Goal: Complete application form: Complete application form

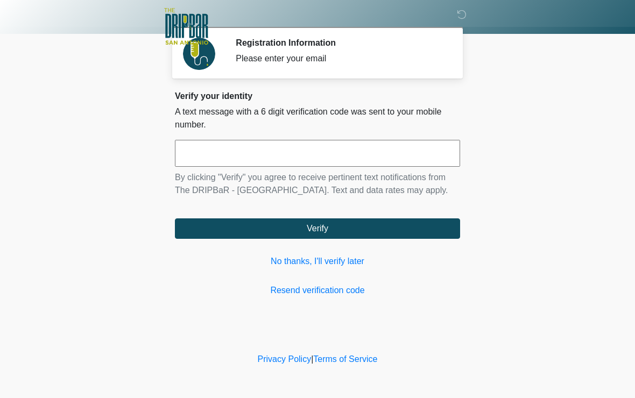
scroll to position [12, 0]
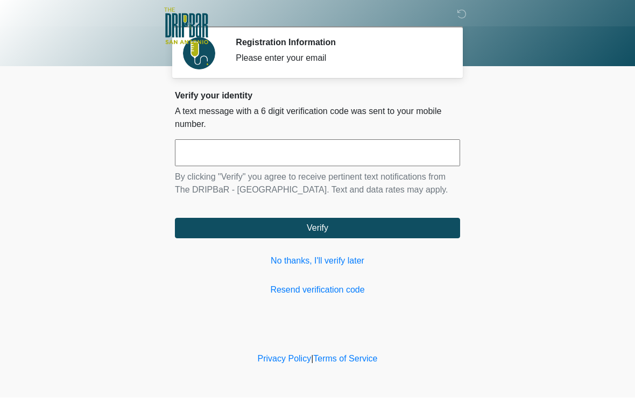
click at [294, 159] on input "text" at bounding box center [317, 153] width 285 height 27
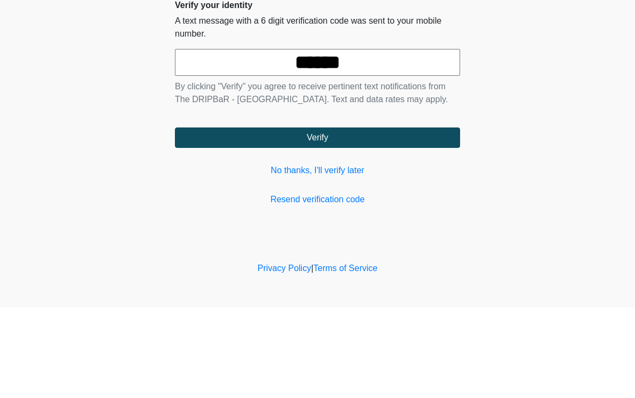
type input "******"
click at [330, 219] on button "Verify" at bounding box center [317, 229] width 285 height 20
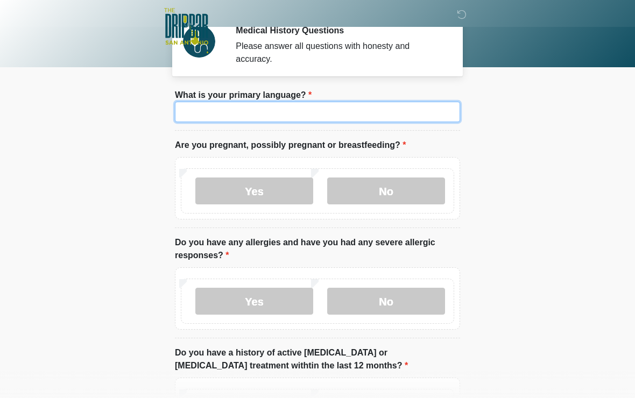
click at [282, 122] on input "What is your primary language?" at bounding box center [317, 112] width 285 height 20
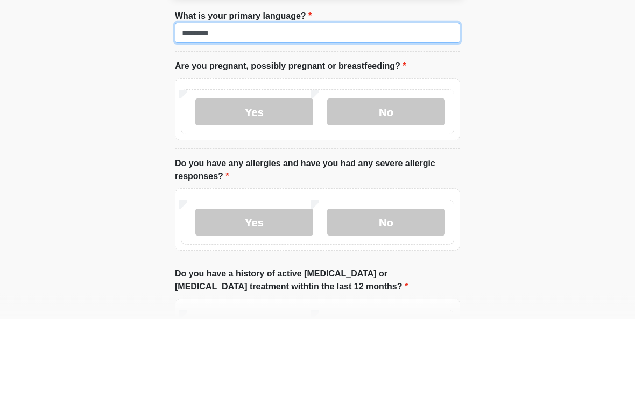
type input "*******"
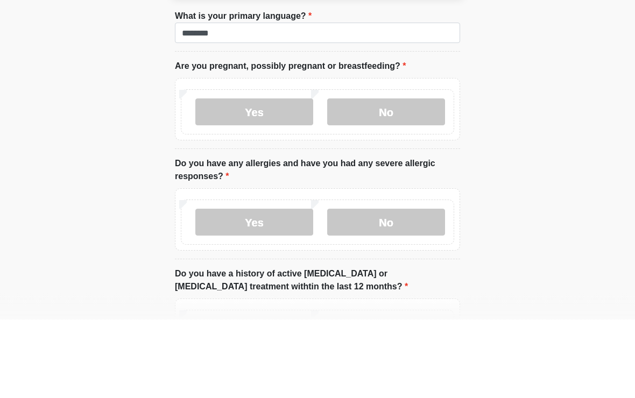
click at [390, 178] on label "No" at bounding box center [386, 191] width 118 height 27
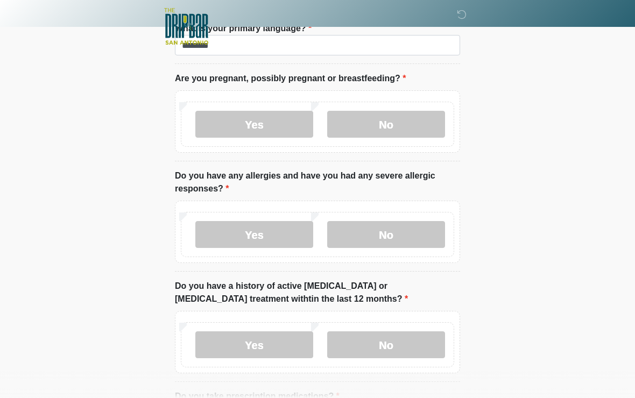
click at [412, 238] on label "No" at bounding box center [386, 234] width 118 height 27
click at [390, 342] on label "No" at bounding box center [386, 345] width 118 height 27
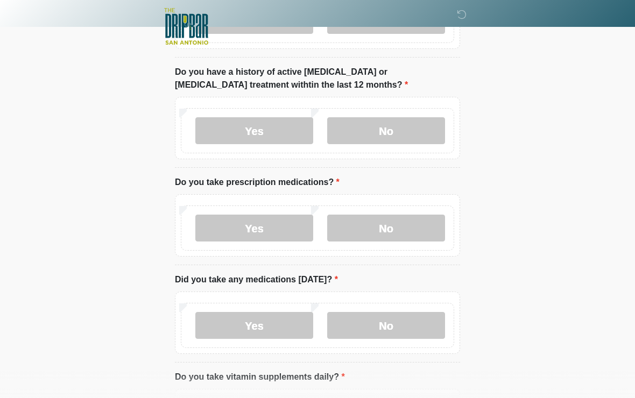
scroll to position [294, 0]
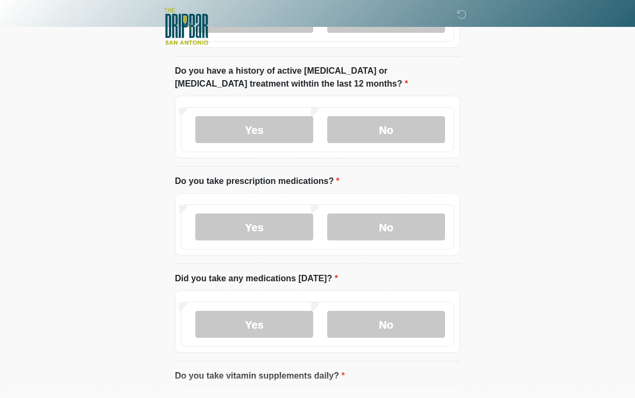
click at [419, 224] on label "No" at bounding box center [386, 227] width 118 height 27
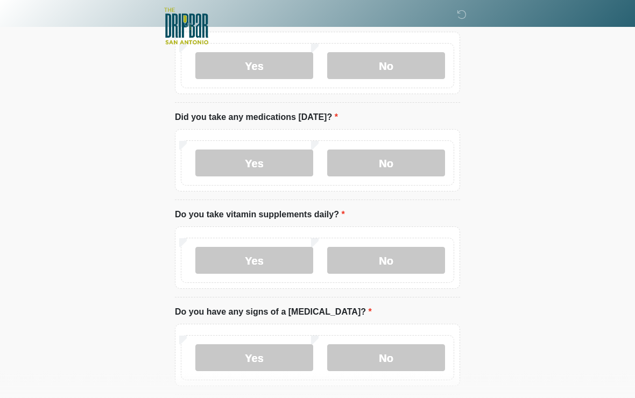
scroll to position [456, 0]
click at [399, 167] on label "No" at bounding box center [386, 163] width 118 height 27
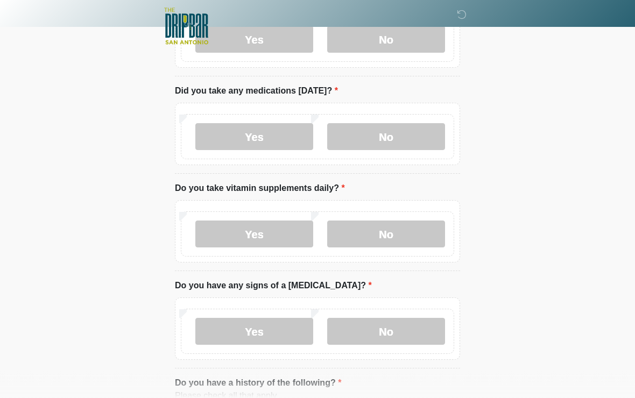
scroll to position [485, 0]
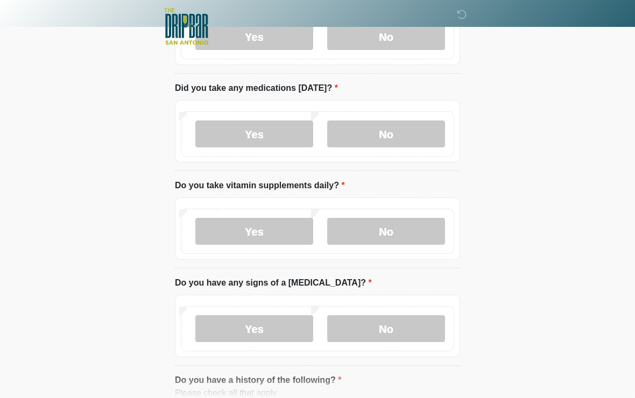
click at [396, 233] on label "No" at bounding box center [386, 231] width 118 height 27
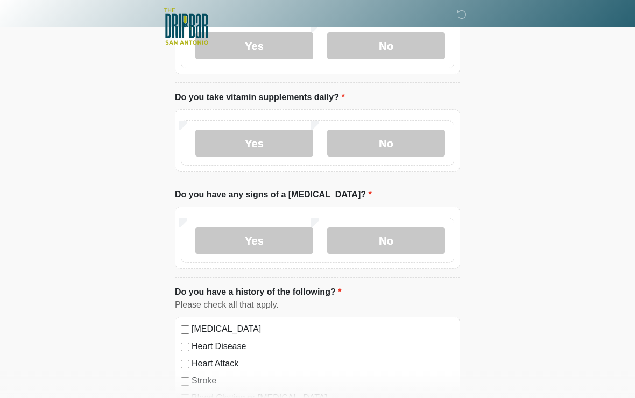
scroll to position [575, 0]
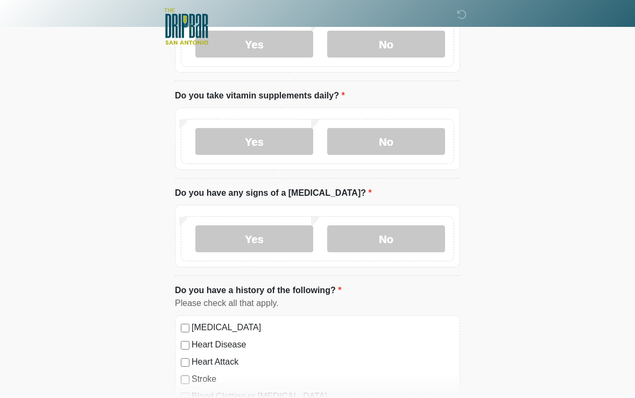
click at [416, 230] on label "No" at bounding box center [386, 239] width 118 height 27
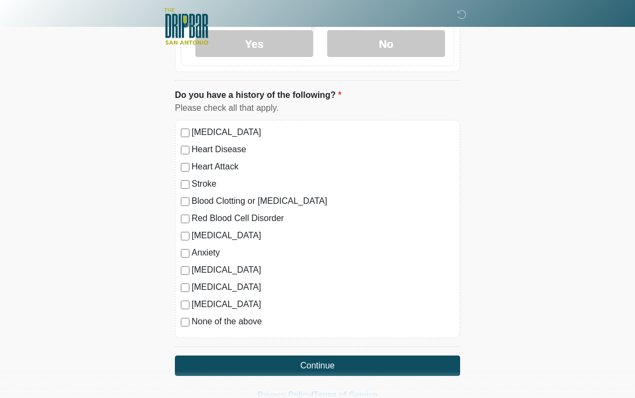
scroll to position [786, 0]
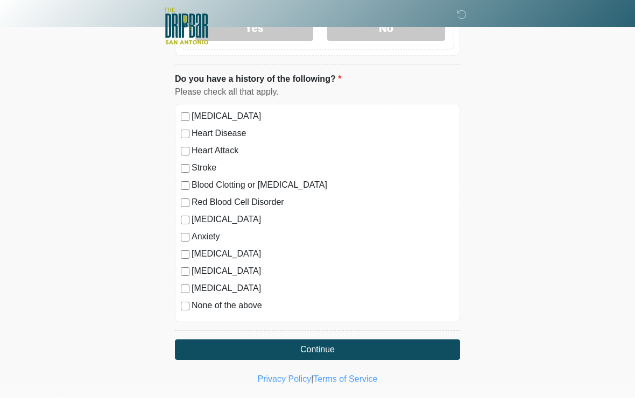
click at [359, 346] on button "Continue" at bounding box center [317, 350] width 285 height 20
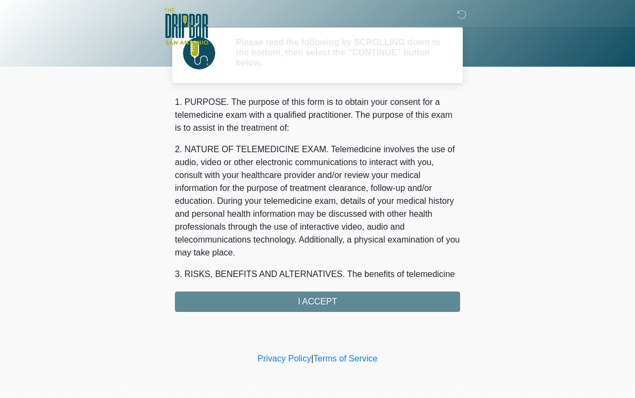
scroll to position [0, 0]
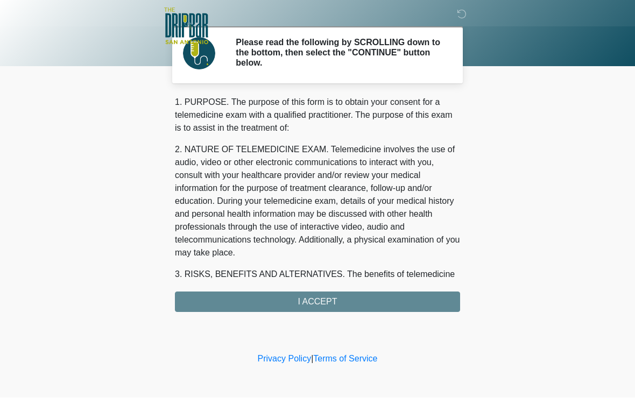
click at [347, 299] on div "1. PURPOSE. The purpose of this form is to obtain your consent for a telemedici…" at bounding box center [317, 204] width 285 height 216
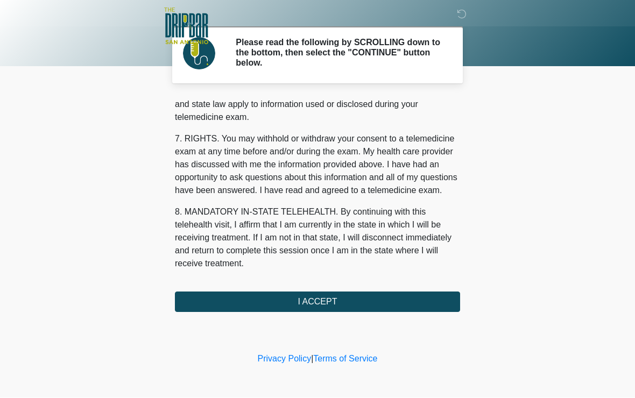
scroll to position [467, 0]
click at [336, 303] on button "I ACCEPT" at bounding box center [317, 302] width 285 height 20
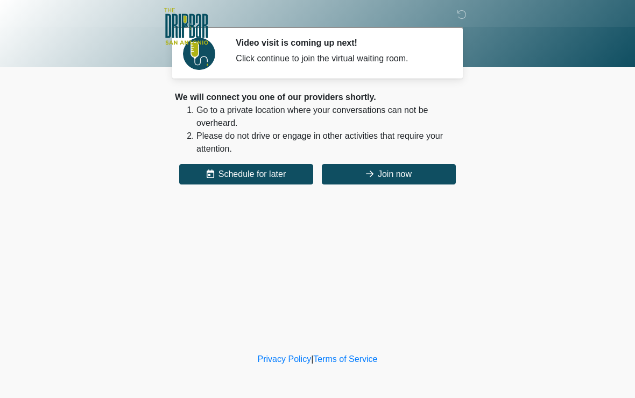
click at [368, 180] on button "Join now" at bounding box center [389, 174] width 134 height 20
